Goal: Task Accomplishment & Management: Manage account settings

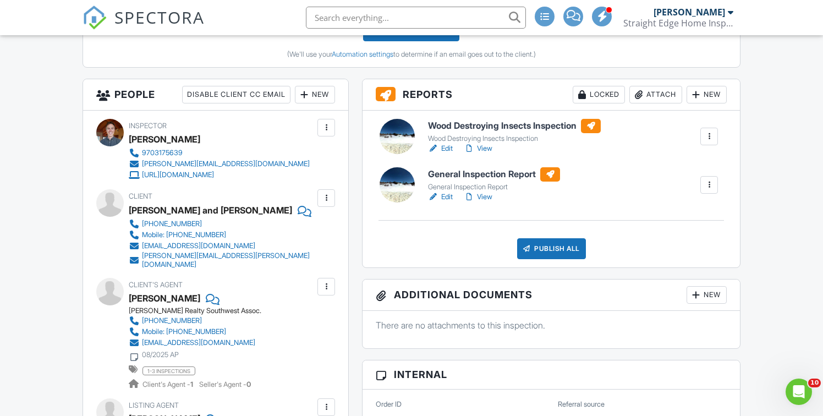
click at [554, 250] on div "Publish All" at bounding box center [551, 248] width 69 height 21
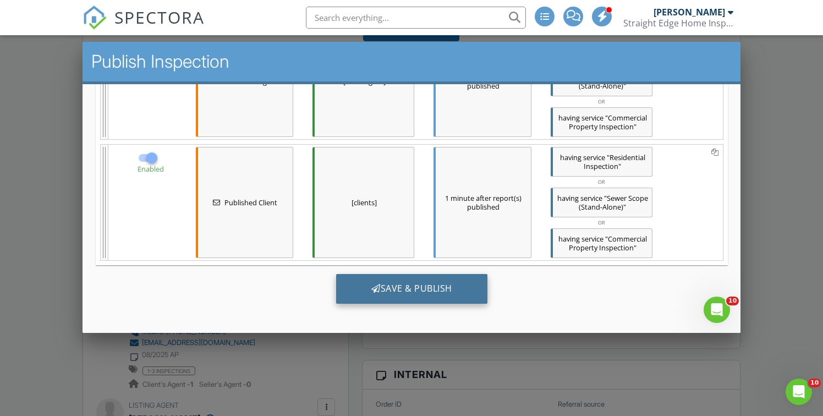
click at [430, 284] on div "Save & Publish" at bounding box center [410, 288] width 151 height 30
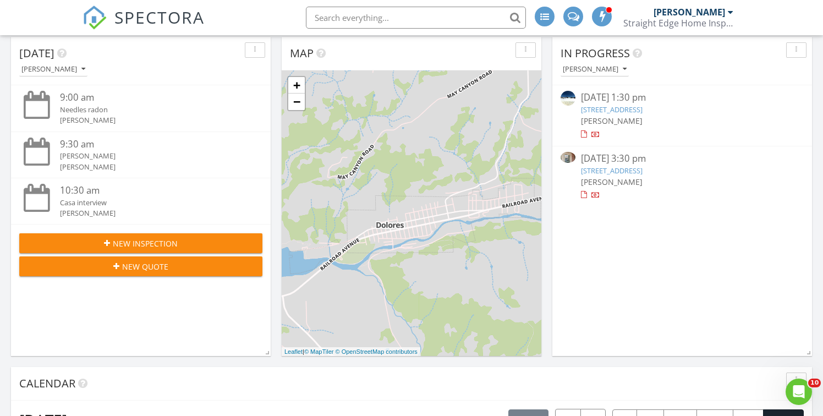
scroll to position [123, 0]
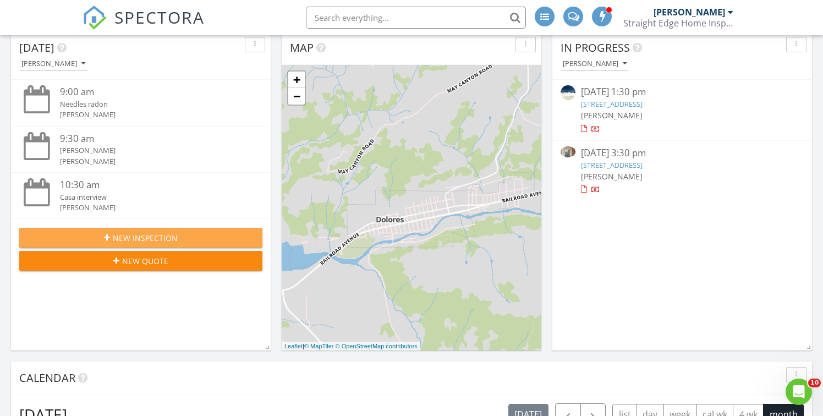
click at [153, 241] on span "New Inspection" at bounding box center [145, 238] width 65 height 12
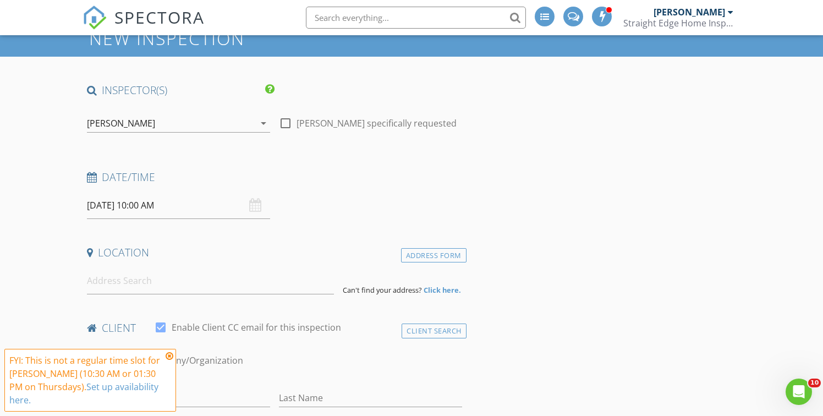
scroll to position [47, 0]
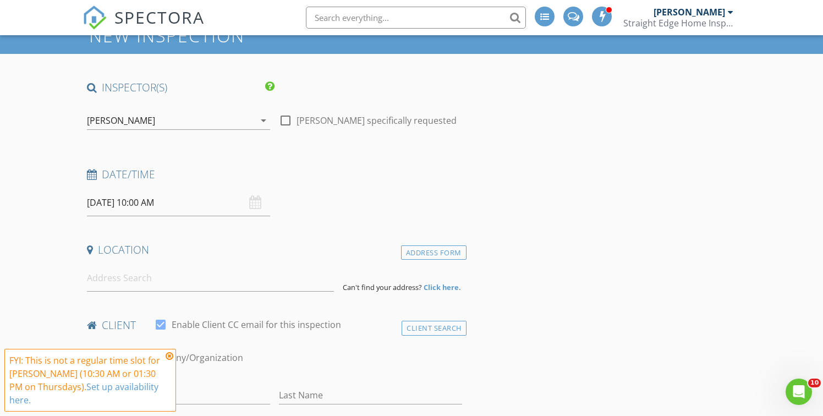
click at [169, 360] on icon at bounding box center [170, 355] width 8 height 9
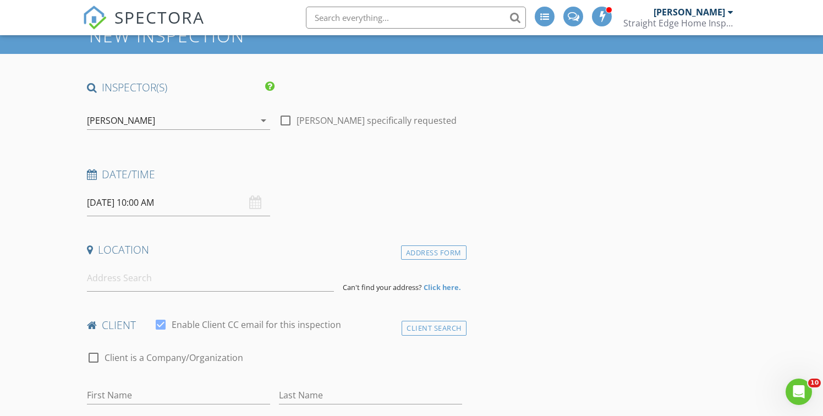
click at [120, 202] on input "[DATE] 10:00 AM" at bounding box center [178, 202] width 183 height 27
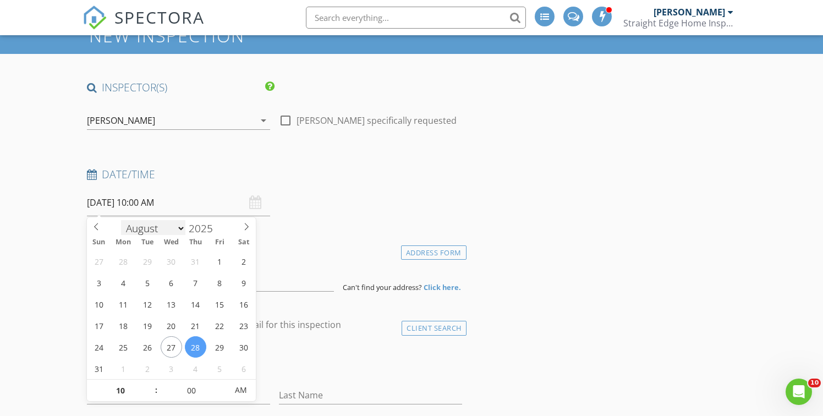
click at [180, 231] on select "January February March April May June July August September October November De…" at bounding box center [153, 228] width 65 height 16
select select "8"
type input "09/11/2025 10:00 AM"
type input "05"
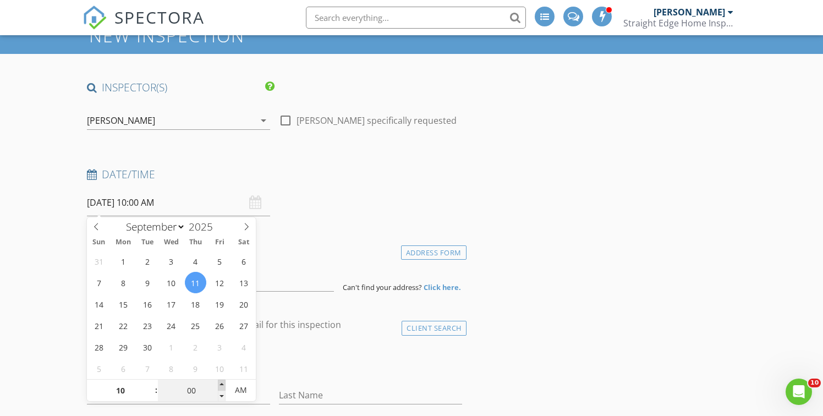
type input "09/11/2025 10:05 AM"
click at [223, 384] on span at bounding box center [222, 384] width 8 height 11
type input "10"
type input "09/11/2025 10:10 AM"
click at [223, 384] on span at bounding box center [222, 384] width 8 height 11
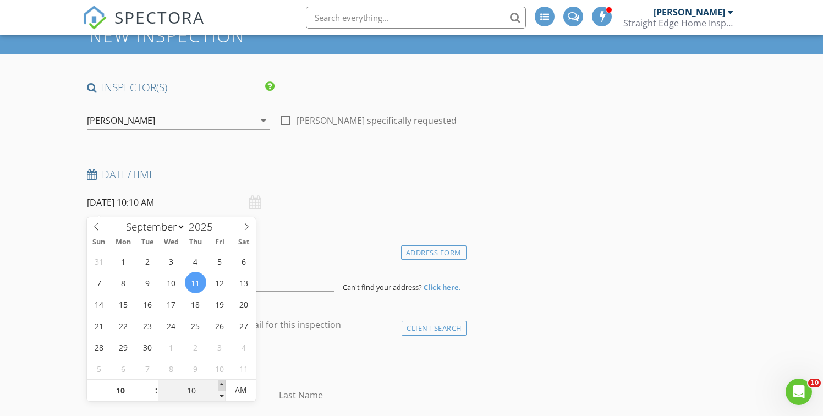
type input "15"
type input "09/11/2025 10:15 AM"
click at [223, 384] on span at bounding box center [222, 384] width 8 height 11
type input "20"
type input "09/11/2025 10:20 AM"
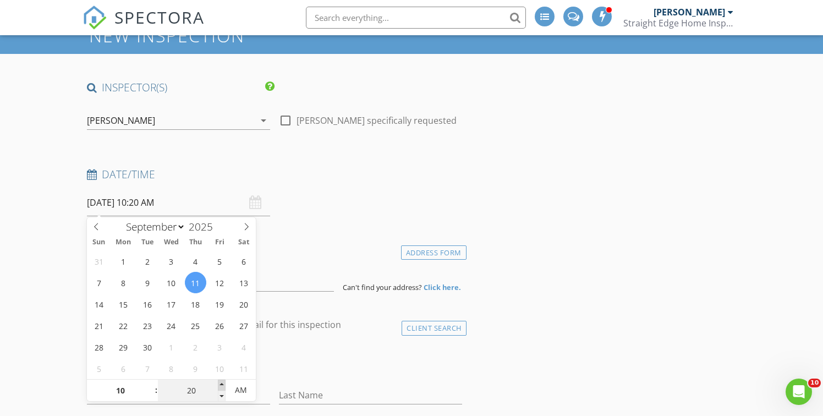
click at [223, 384] on span at bounding box center [222, 384] width 8 height 11
type input "25"
type input "09/11/2025 10:25 AM"
click at [223, 384] on span at bounding box center [222, 384] width 8 height 11
type input "30"
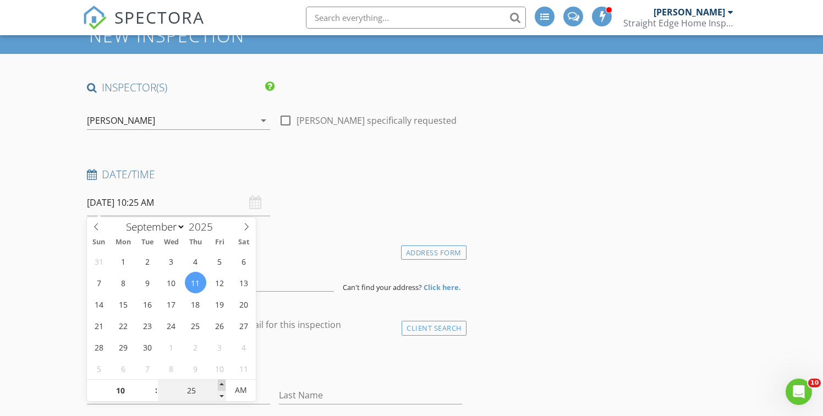
type input "[DATE] 10:30 AM"
click at [223, 384] on span at bounding box center [222, 384] width 8 height 11
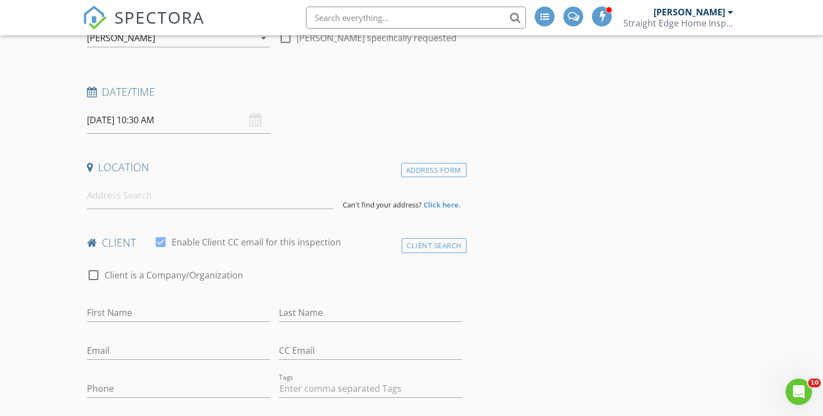
scroll to position [140, 0]
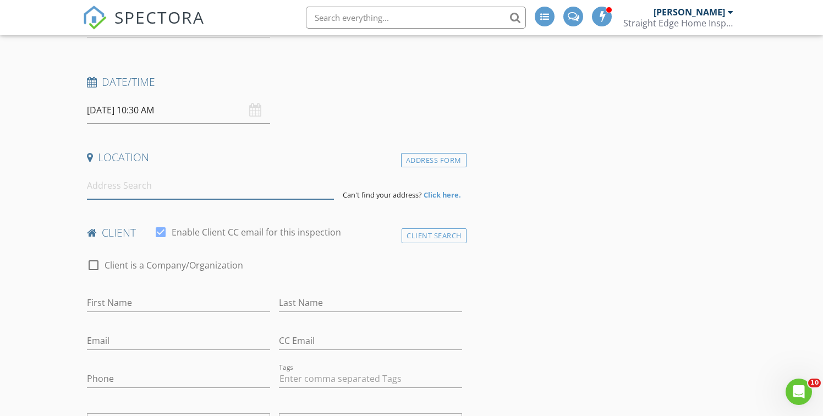
click at [114, 187] on input at bounding box center [210, 185] width 247 height 27
paste input "109 Rockridge"
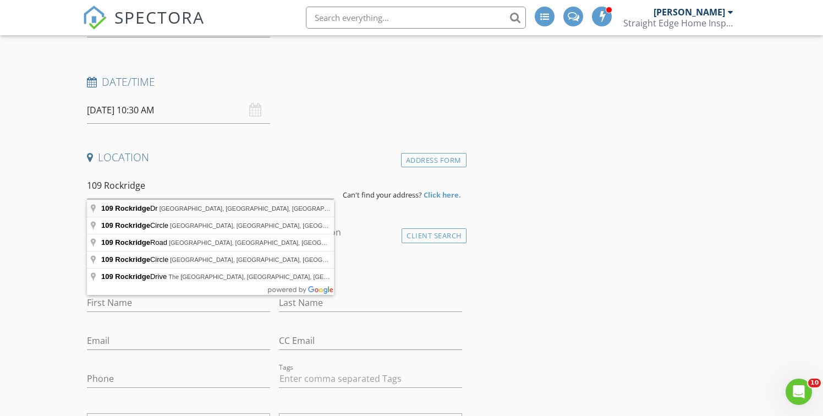
type input "109 Rockridge Dr, Durango, CO, USA"
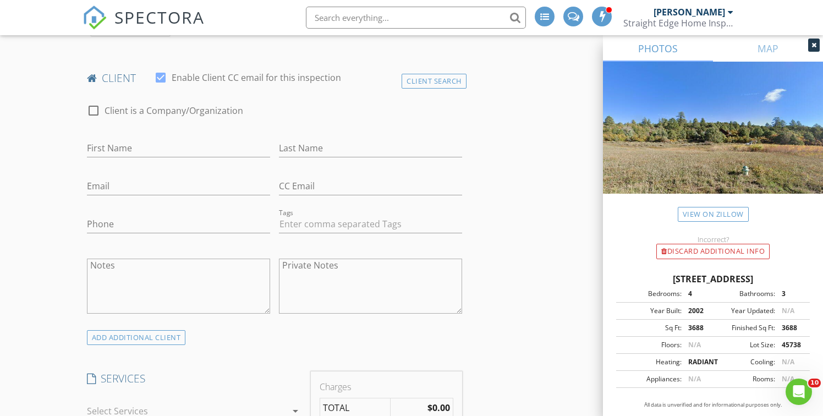
scroll to position [506, 0]
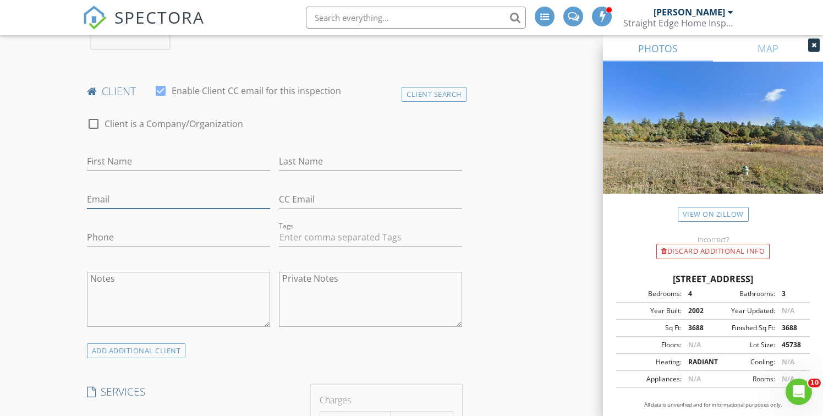
click at [120, 200] on input "Email" at bounding box center [178, 199] width 183 height 18
paste input "cwinterc@gmail.com"
type input "cwinterc@gmail.com"
click at [149, 162] on input "First Name" at bounding box center [178, 161] width 183 height 18
type input "Carly"
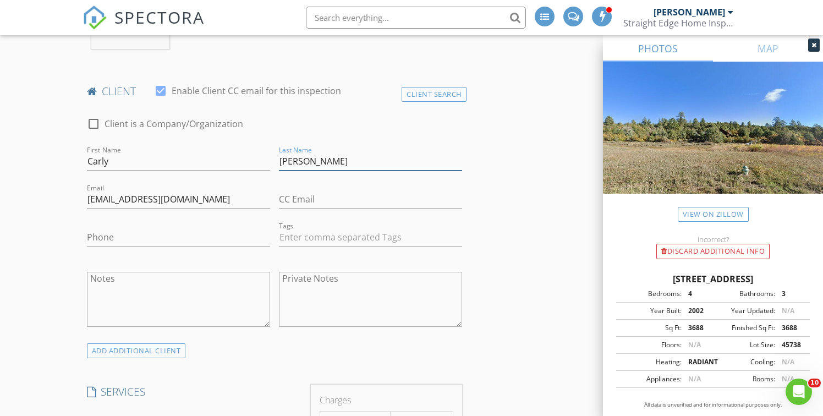
type input "Curtis"
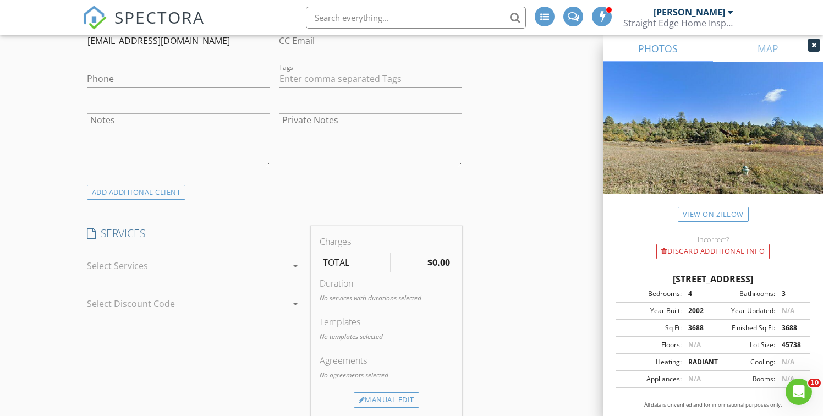
scroll to position [669, 0]
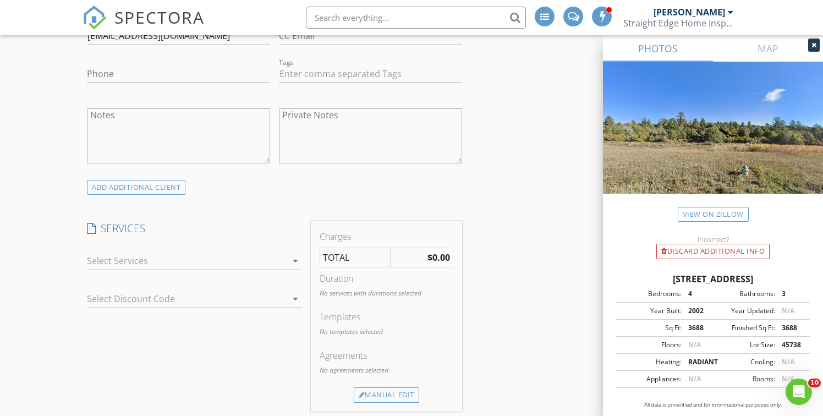
click at [116, 260] on div at bounding box center [187, 261] width 200 height 18
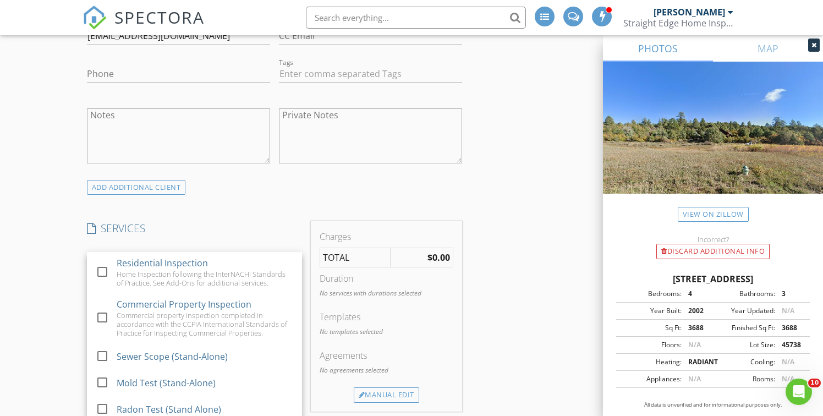
drag, startPoint x: 102, startPoint y: 271, endPoint x: 82, endPoint y: 260, distance: 22.2
click at [101, 270] on div at bounding box center [102, 271] width 19 height 19
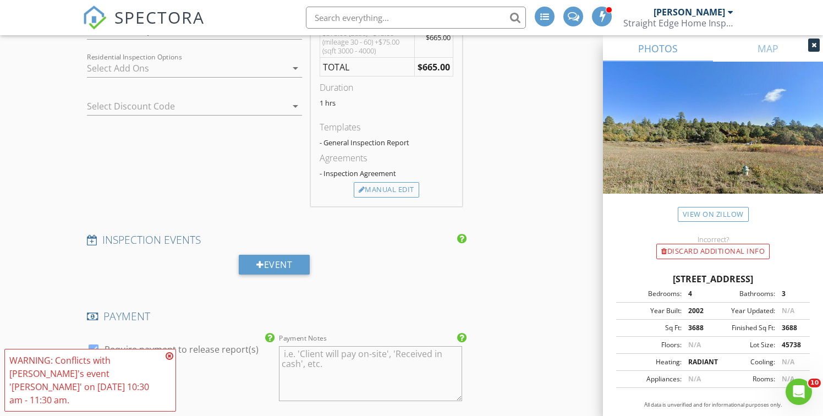
scroll to position [914, 0]
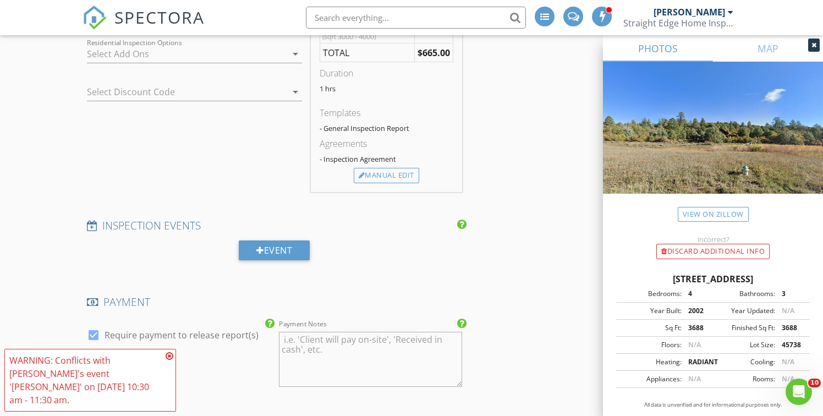
click at [168, 360] on icon at bounding box center [170, 355] width 8 height 9
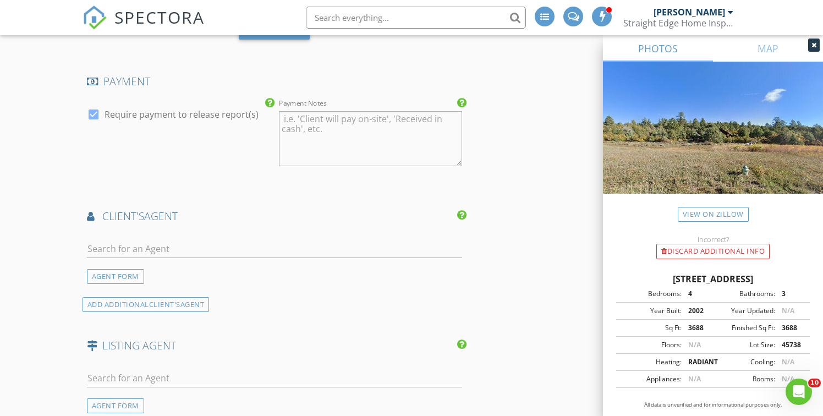
scroll to position [1143, 0]
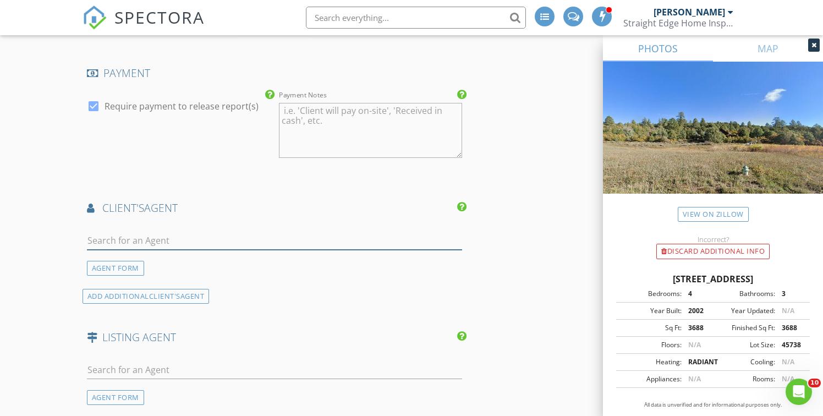
click at [143, 241] on input "text" at bounding box center [274, 241] width 375 height 18
type input "Christina"
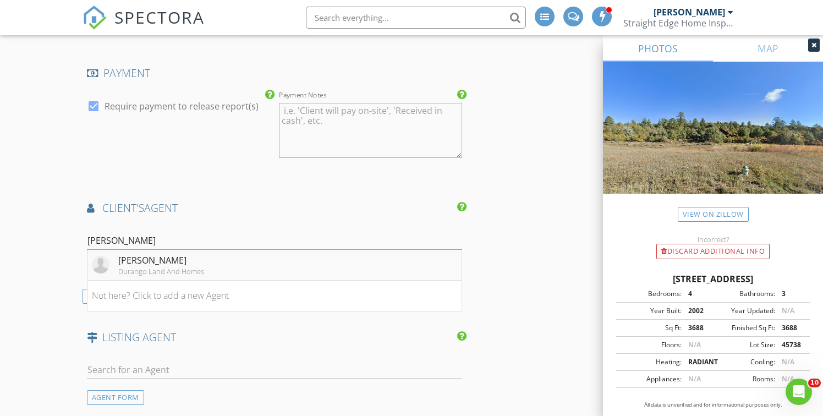
click at [122, 267] on div "Durango Land And Homes" at bounding box center [161, 271] width 86 height 9
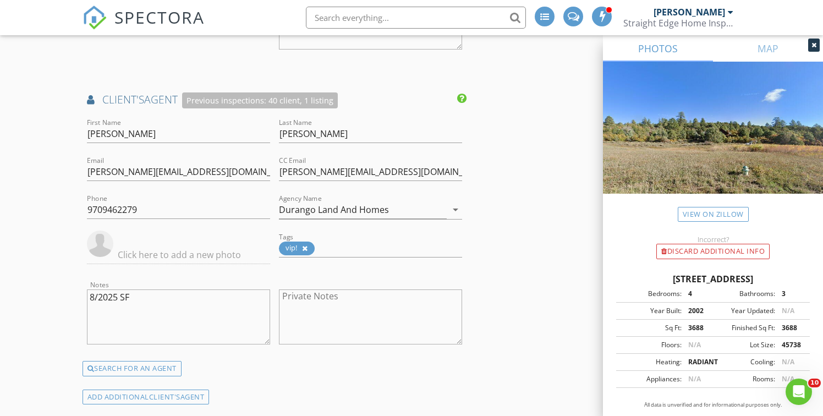
scroll to position [1254, 0]
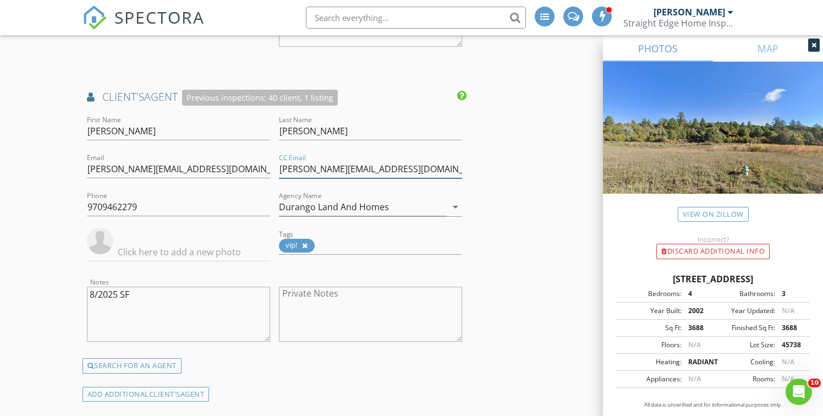
drag, startPoint x: 372, startPoint y: 170, endPoint x: 267, endPoint y: 170, distance: 105.0
click at [267, 170] on div "First Name Christina Last Name Rinderle Email christina@dgohome.com CC Email em…" at bounding box center [274, 235] width 384 height 245
paste input "nicole"
type input "nicole@dgohome.com"
click at [47, 170] on div "New Inspection INSPECTOR(S) check_box Jeff Sand PRIMARY Jeff Sand arrow_drop_do…" at bounding box center [411, 11] width 823 height 2402
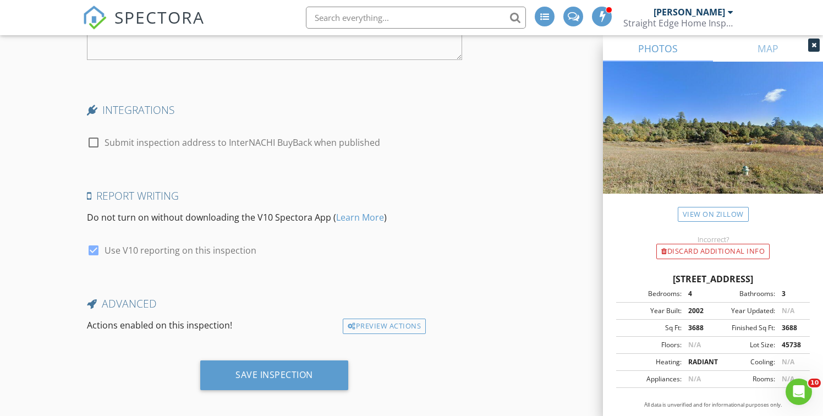
scroll to position [2050, 0]
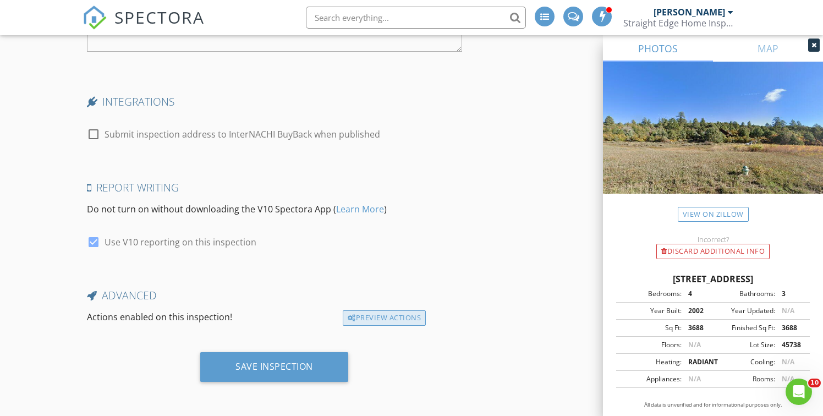
click at [391, 322] on div "Preview Actions" at bounding box center [384, 317] width 83 height 15
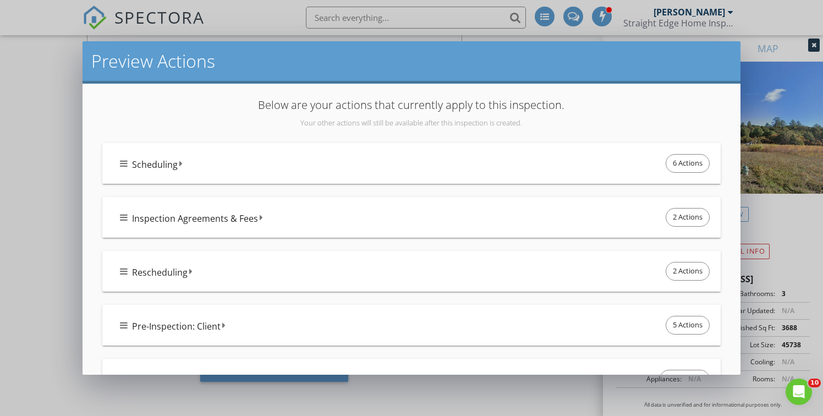
click at [124, 166] on icon at bounding box center [124, 163] width 8 height 9
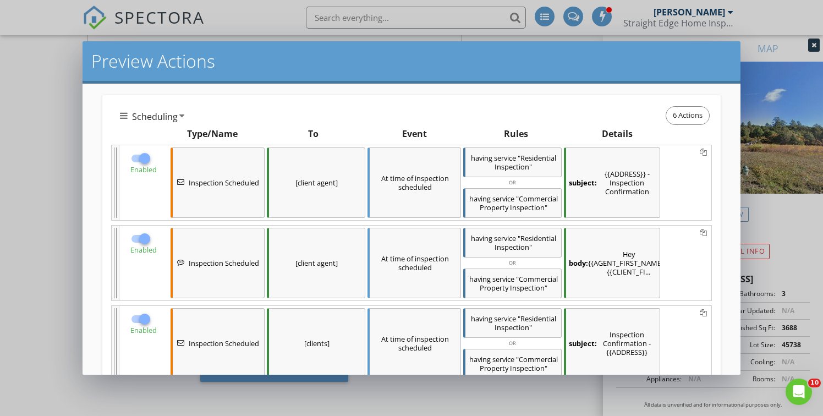
scroll to position [51, 0]
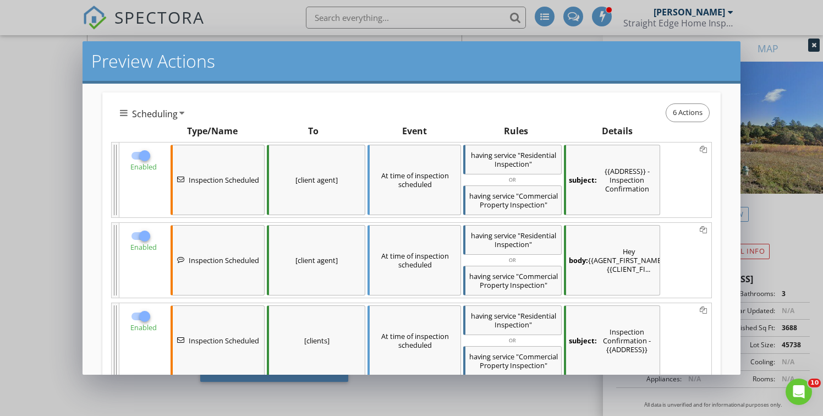
click at [629, 190] on div "subject: {{ADDRESS}} - Inspection Confirmation" at bounding box center [612, 180] width 96 height 70
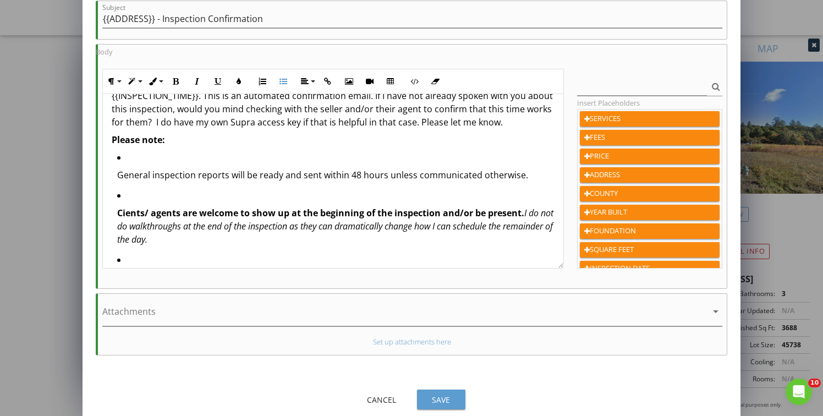
scroll to position [32, 0]
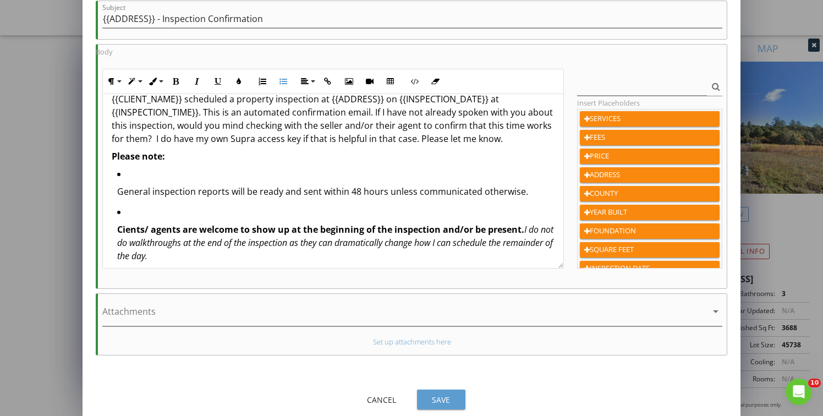
drag, startPoint x: 431, startPoint y: 209, endPoint x: 113, endPoint y: 159, distance: 321.3
click at [113, 159] on div "Hi {{AGENT_FIRST_NAME}}, {{CLIENT_NAME}} scheduled a property inspection at {{A…" at bounding box center [333, 224] width 461 height 325
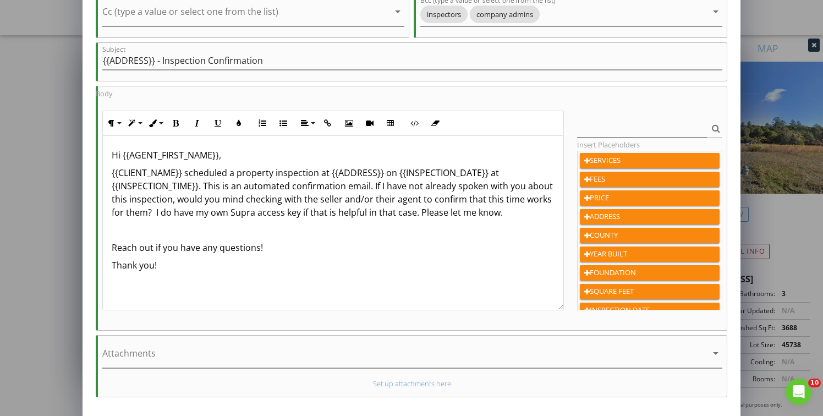
scroll to position [178, 0]
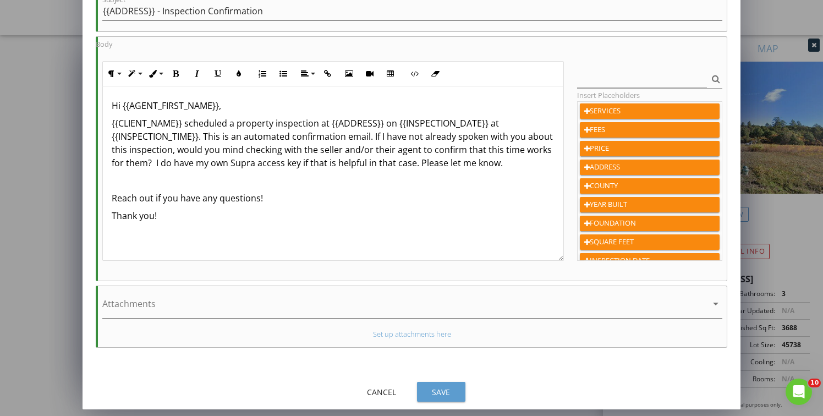
click at [450, 395] on div "Save" at bounding box center [441, 392] width 31 height 12
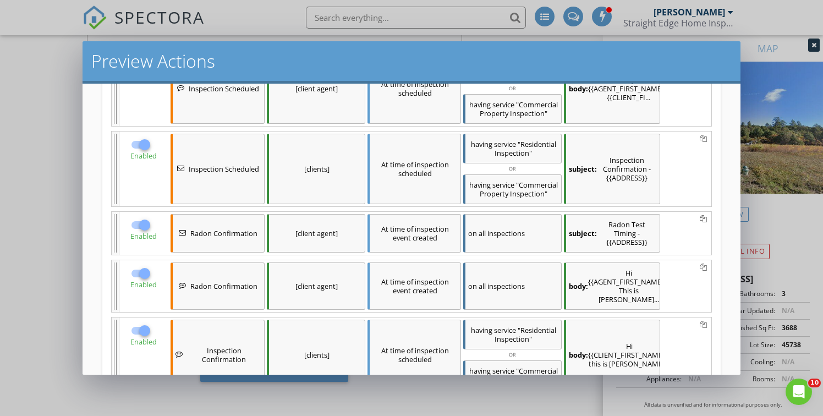
scroll to position [224, 0]
click at [613, 191] on div "subject: Inspection Confirmation - {{ADDRESS}}" at bounding box center [612, 167] width 96 height 70
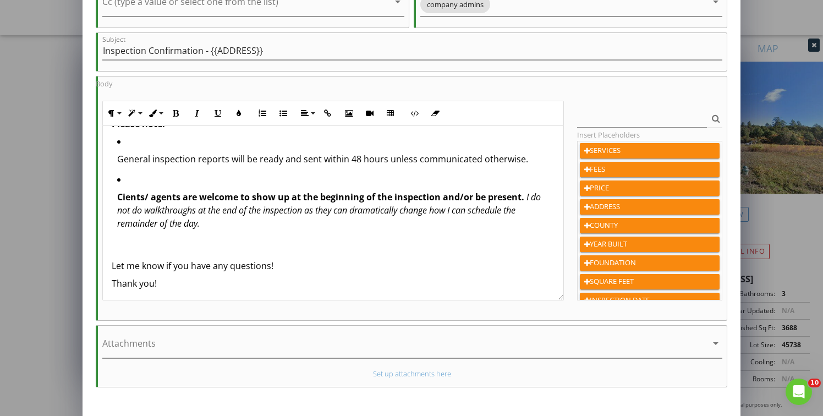
scroll to position [113, 0]
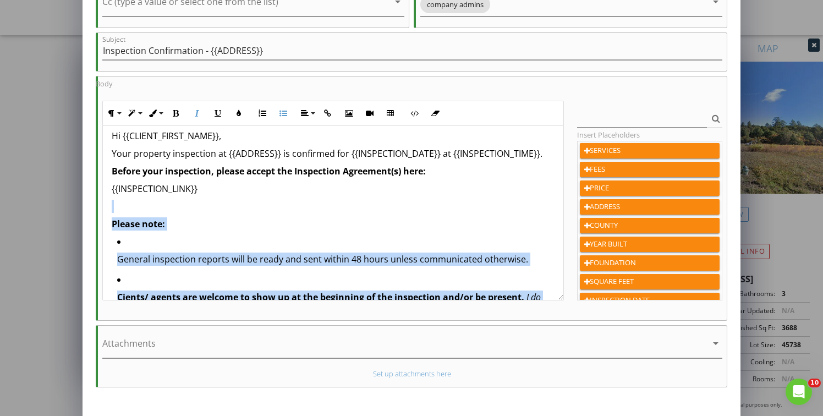
drag, startPoint x: 243, startPoint y: 224, endPoint x: 112, endPoint y: 207, distance: 132.5
click at [112, 207] on div "Hi {{CLIENT_FIRST_NAME}}, Your property inspection at {{ADDRESS}} is confirmed …" at bounding box center [333, 259] width 461 height 287
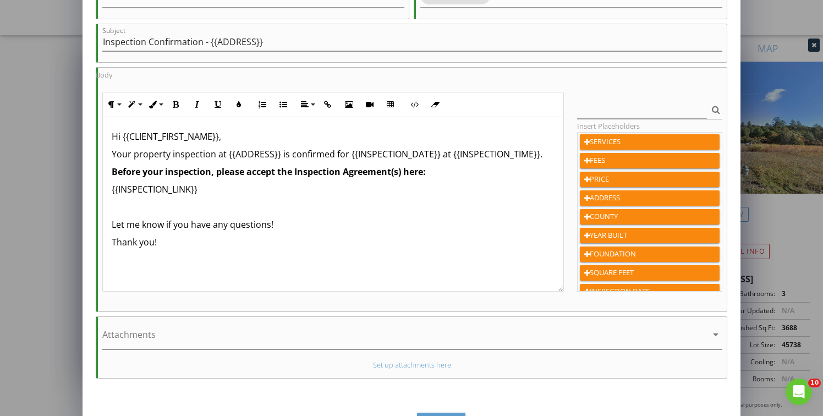
scroll to position [178, 0]
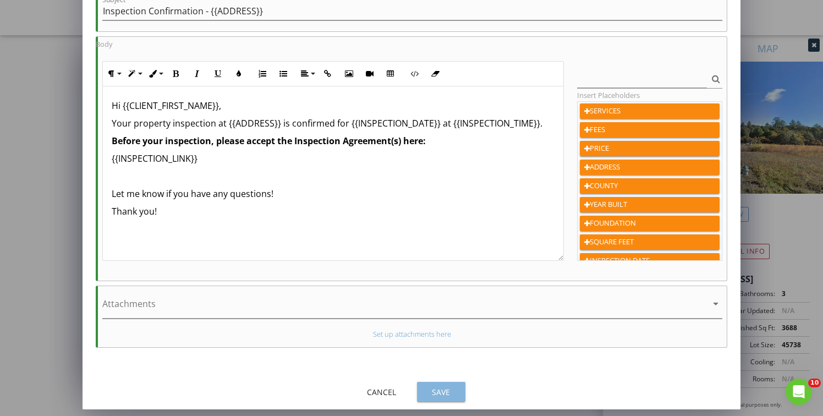
click at [450, 392] on div "Save" at bounding box center [441, 392] width 31 height 12
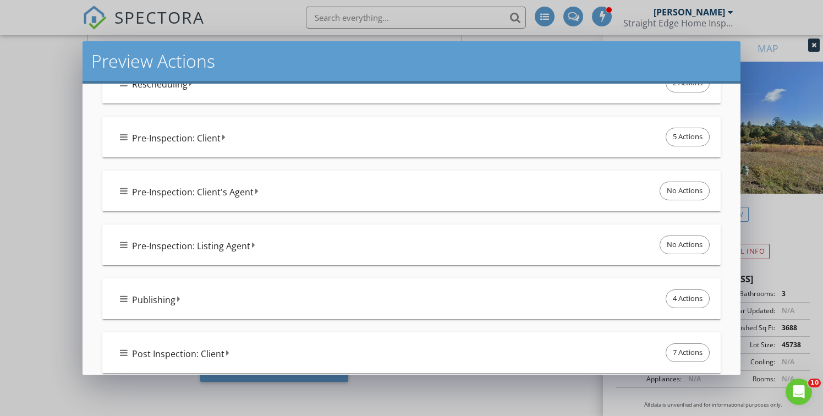
scroll to position [861, 0]
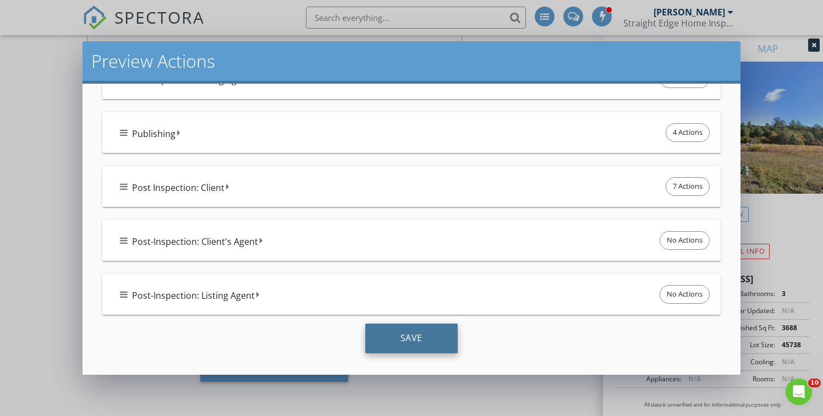
click at [417, 334] on div "Save" at bounding box center [411, 338] width 92 height 30
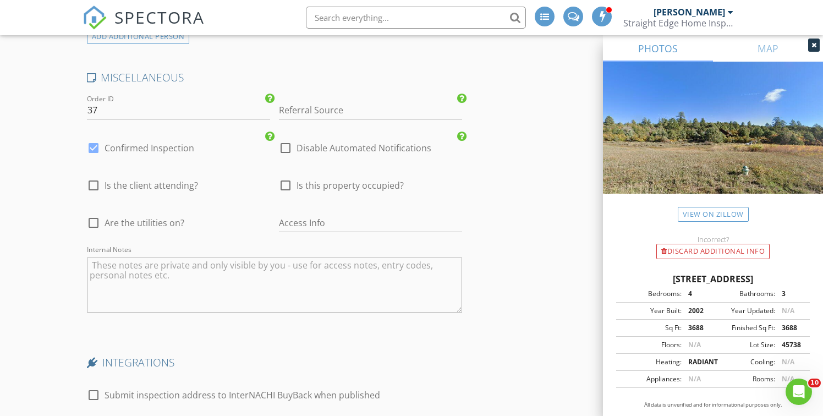
scroll to position [2050, 0]
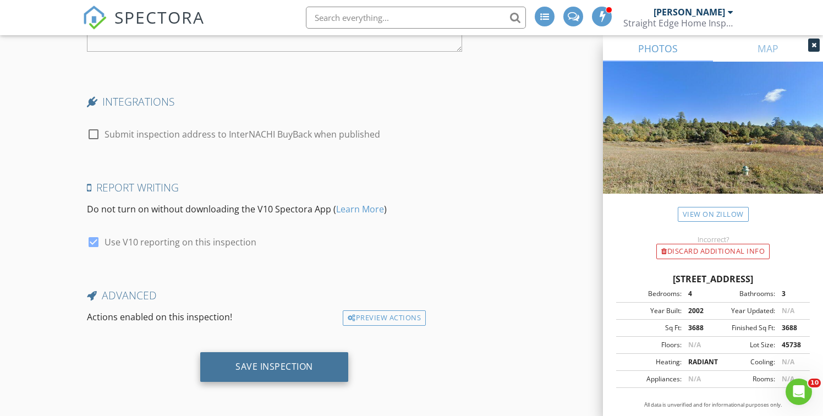
click at [278, 364] on div "Save Inspection" at bounding box center [274, 366] width 78 height 11
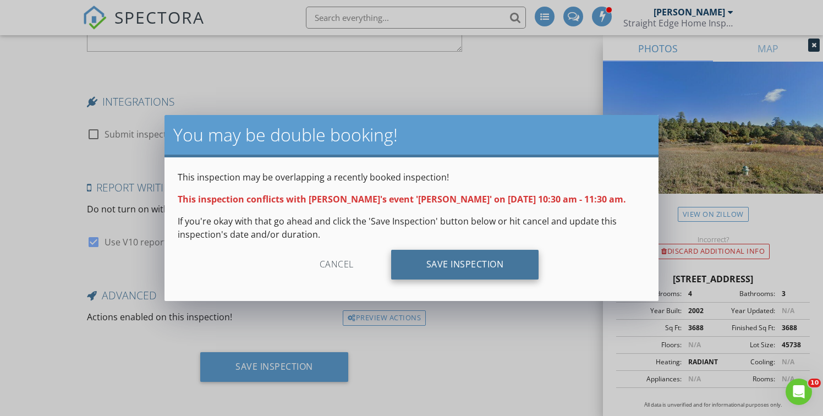
click at [461, 266] on div "Save Inspection" at bounding box center [465, 265] width 148 height 30
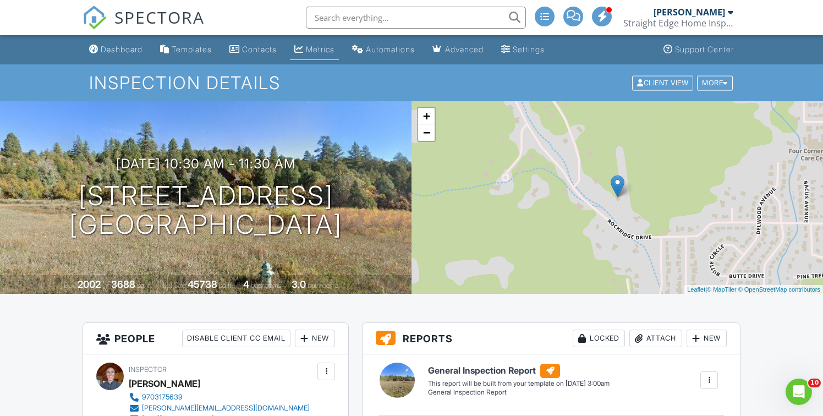
click at [317, 51] on div "Metrics" at bounding box center [320, 49] width 29 height 9
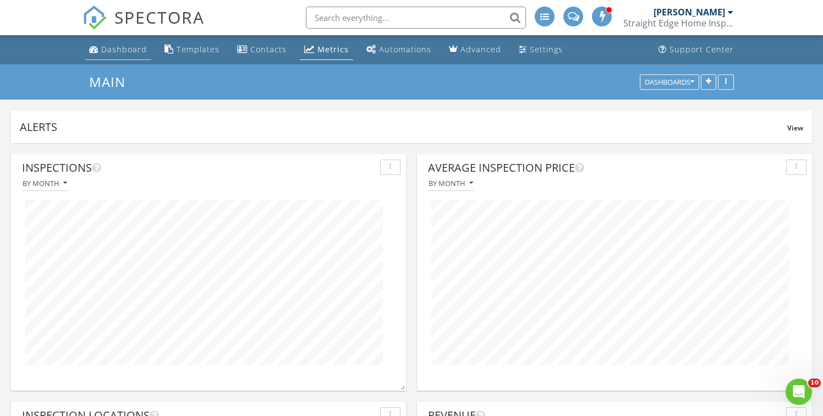
click at [126, 51] on div "Dashboard" at bounding box center [124, 49] width 46 height 10
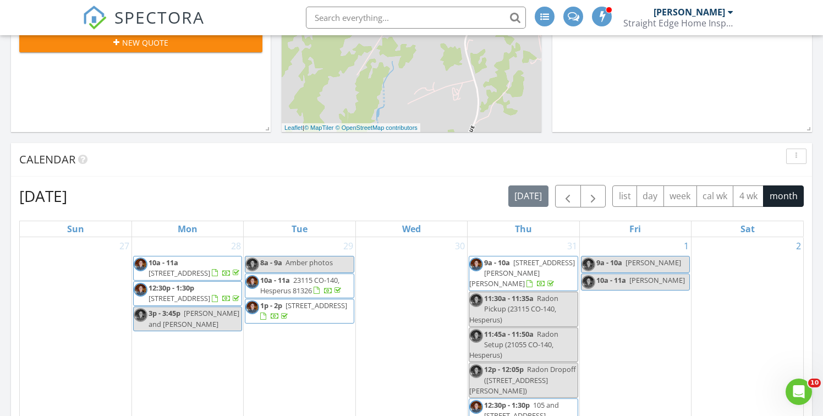
scroll to position [346, 0]
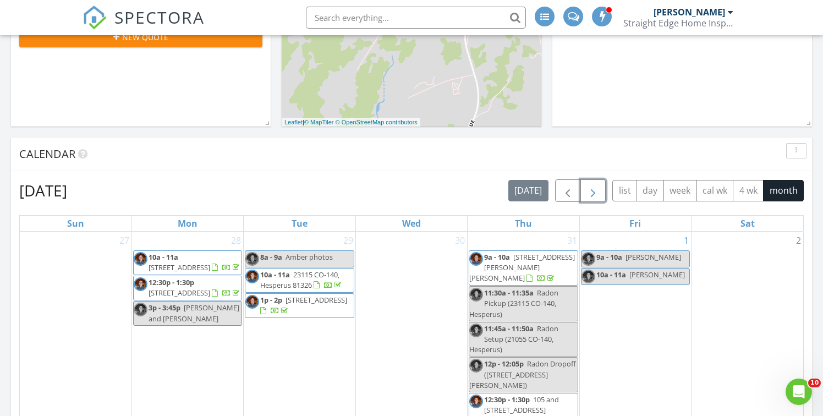
click at [587, 192] on span "button" at bounding box center [592, 190] width 13 height 13
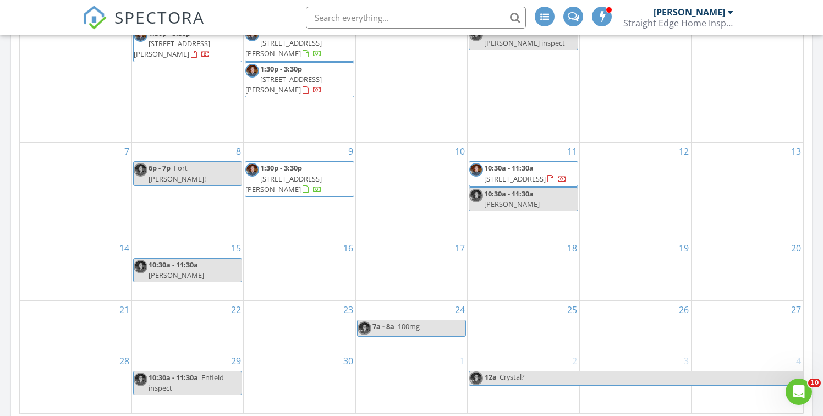
scroll to position [596, 0]
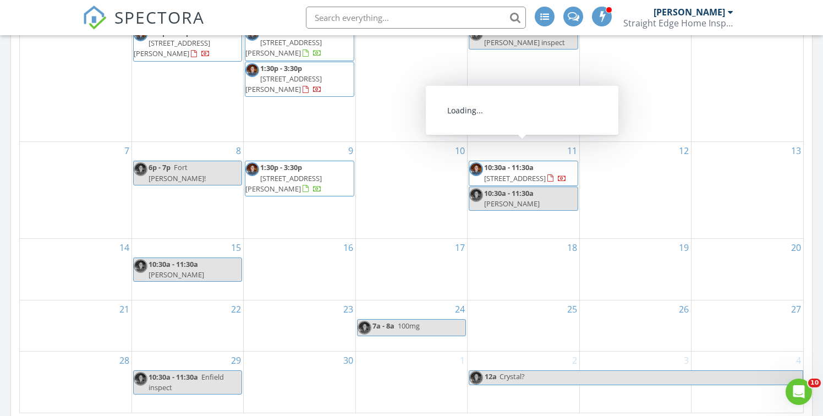
click at [505, 162] on span "10:30a - 11:30a" at bounding box center [508, 167] width 49 height 10
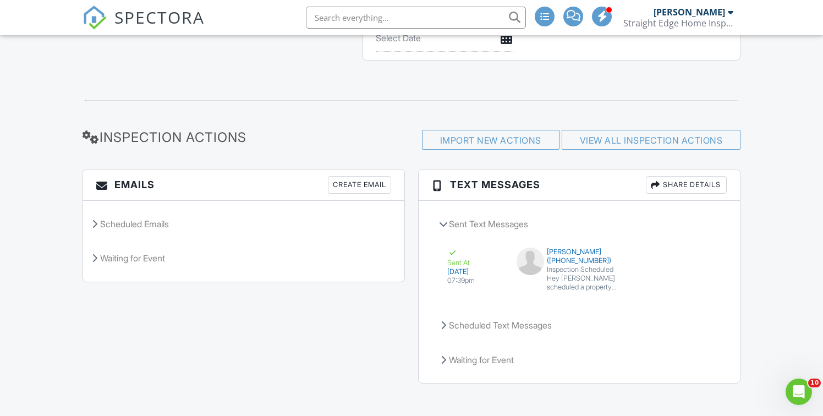
scroll to position [1224, 0]
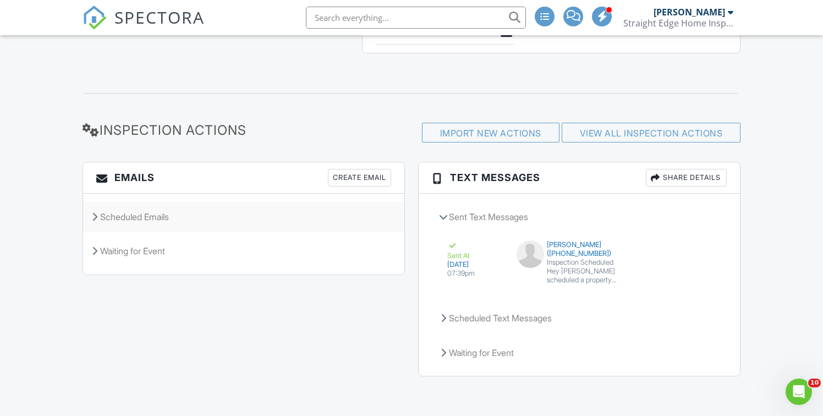
click at [94, 217] on icon at bounding box center [94, 216] width 5 height 9
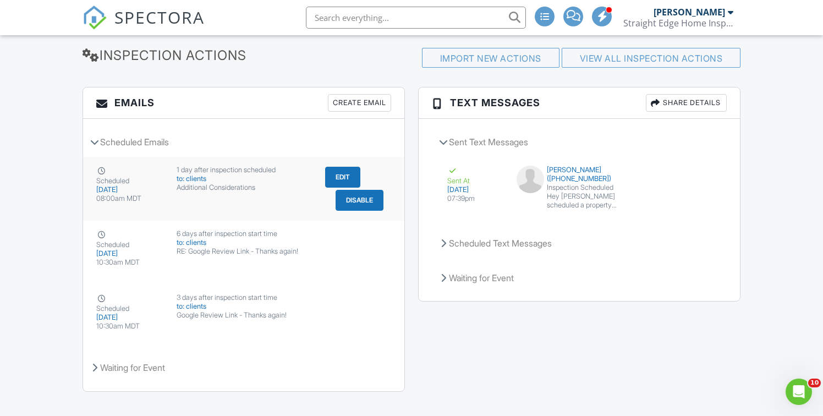
scroll to position [1291, 0]
click at [363, 109] on div "Create Email" at bounding box center [359, 102] width 63 height 18
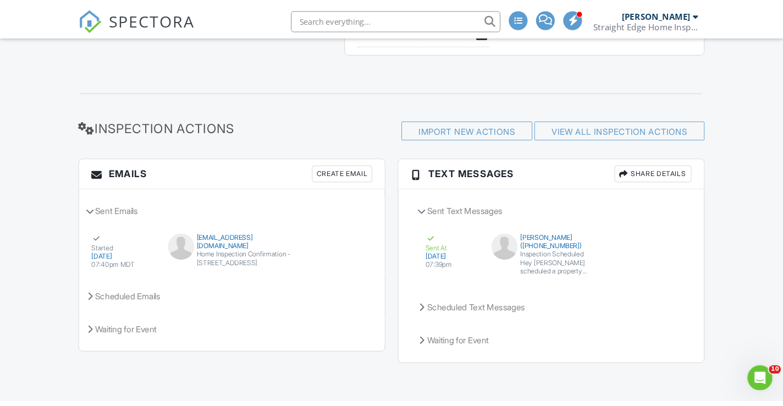
scroll to position [1223, 0]
